Goal: Task Accomplishment & Management: Manage account settings

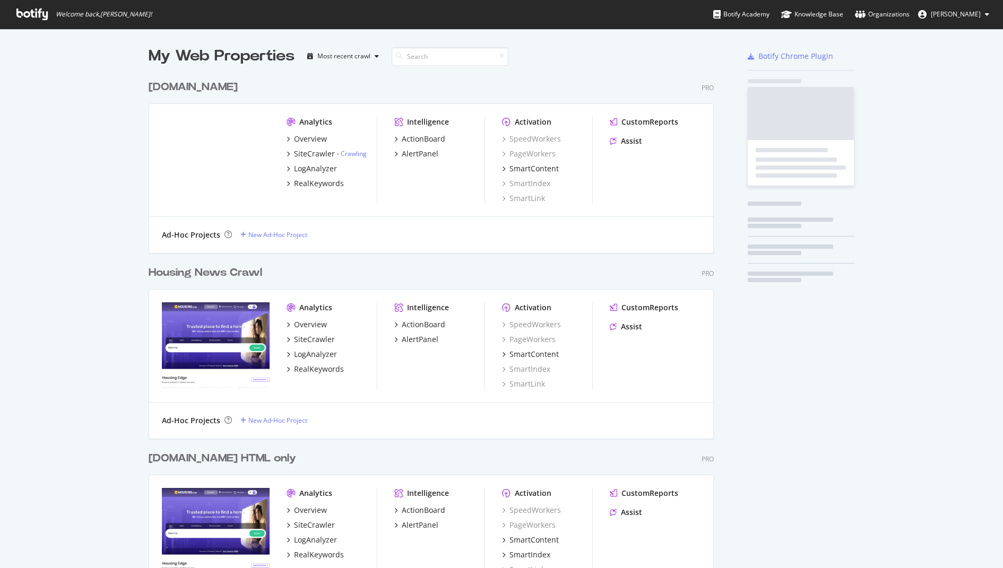
scroll to position [621, 573]
click at [965, 20] on button "Venus Kalra" at bounding box center [953, 14] width 88 height 17
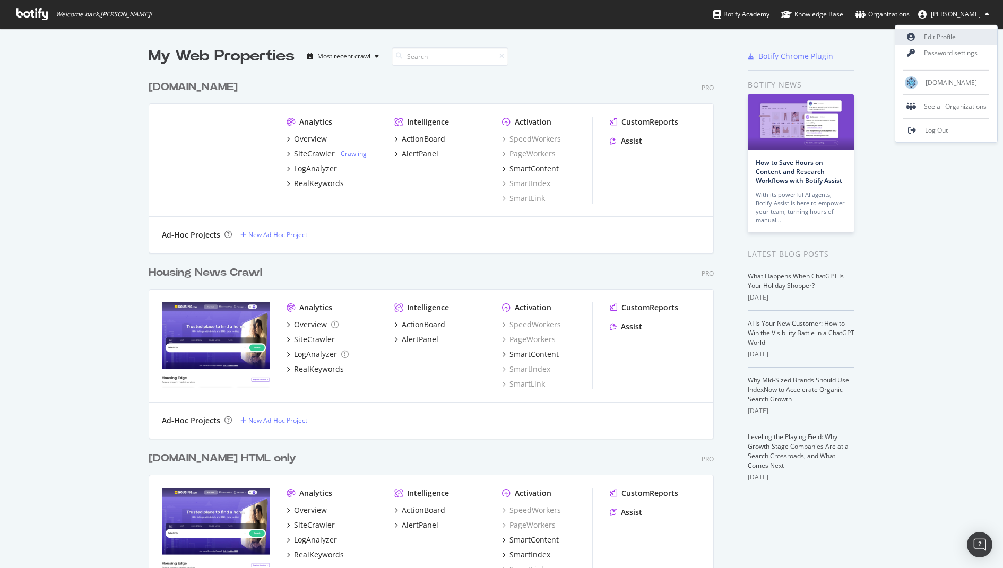
click at [948, 36] on link "Edit Profile" at bounding box center [946, 37] width 102 height 16
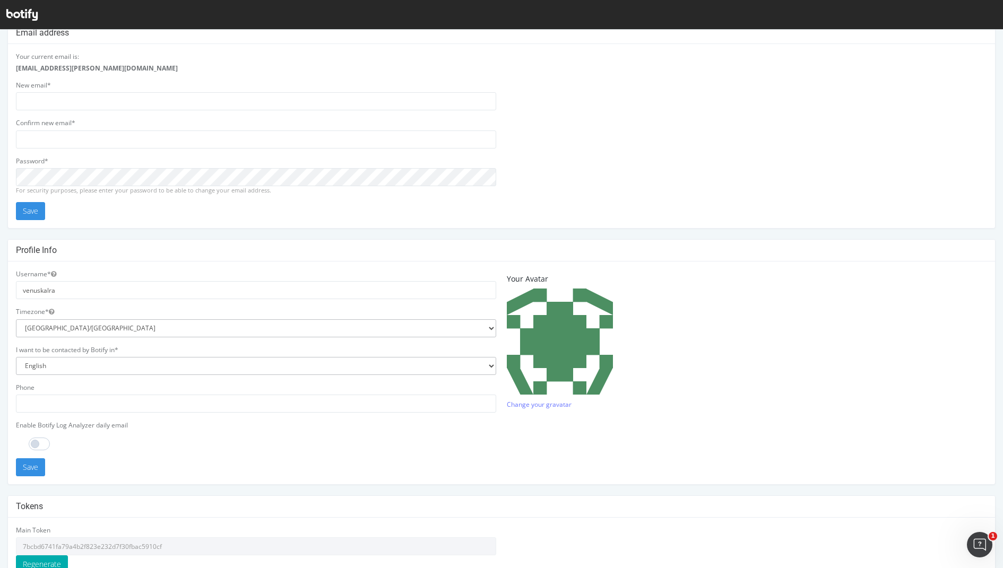
scroll to position [31, 0]
click at [59, 64] on strong "[EMAIL_ADDRESS][PERSON_NAME][DOMAIN_NAME]" at bounding box center [97, 66] width 162 height 9
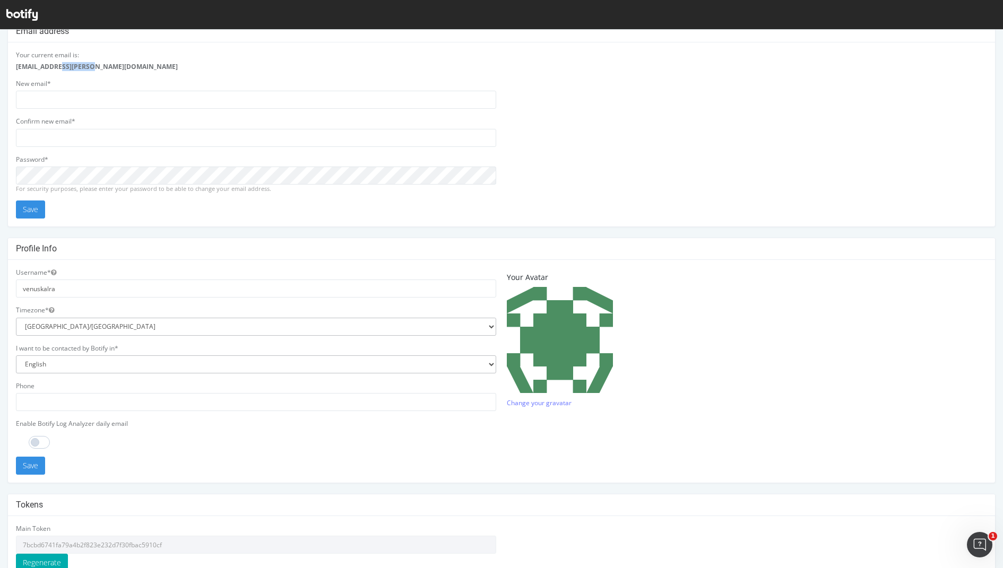
click at [59, 64] on strong "[EMAIL_ADDRESS][PERSON_NAME][DOMAIN_NAME]" at bounding box center [97, 66] width 162 height 9
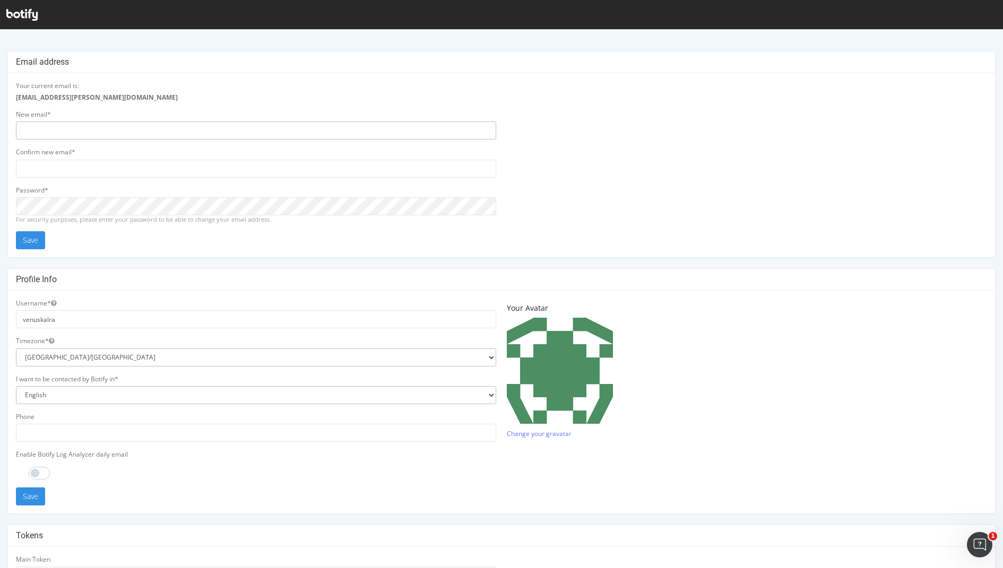
click at [59, 136] on input "email" at bounding box center [256, 131] width 480 height 18
type input "[EMAIL_ADDRESS][PERSON_NAME][DOMAIN_NAME]"
click at [16, 231] on button "Save" at bounding box center [30, 240] width 29 height 18
